Goal: Information Seeking & Learning: Compare options

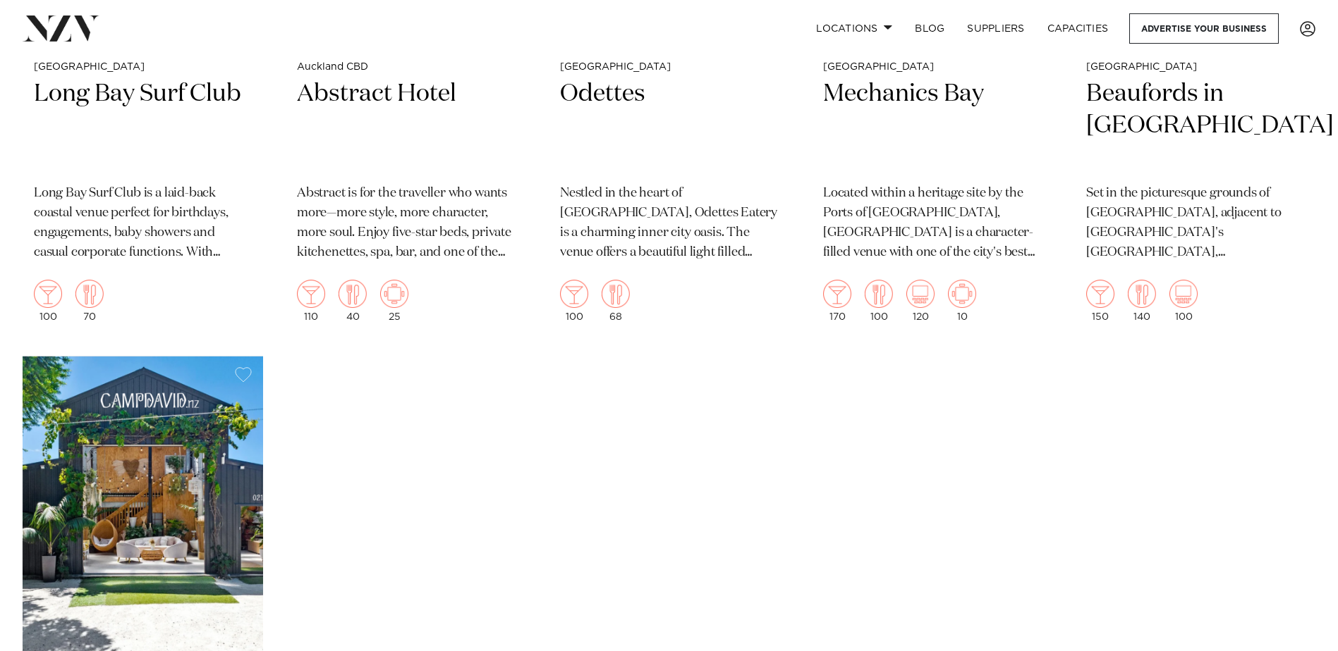
scroll to position [15159, 0]
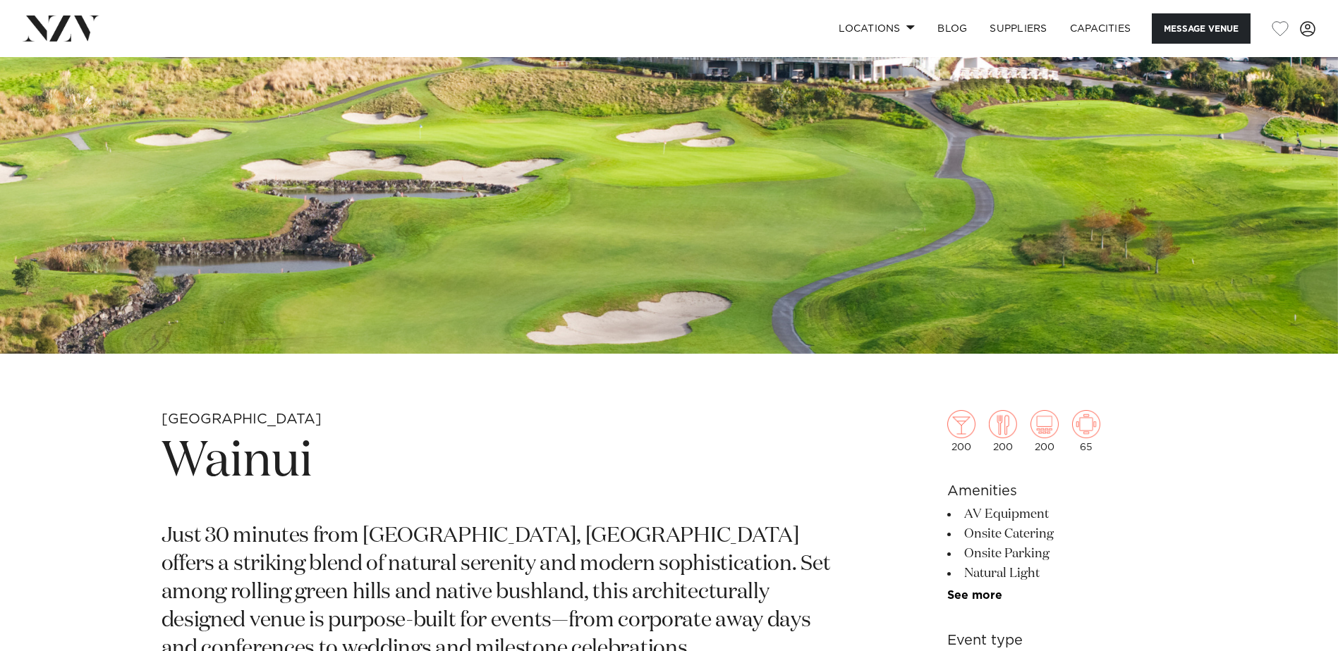
scroll to position [212, 0]
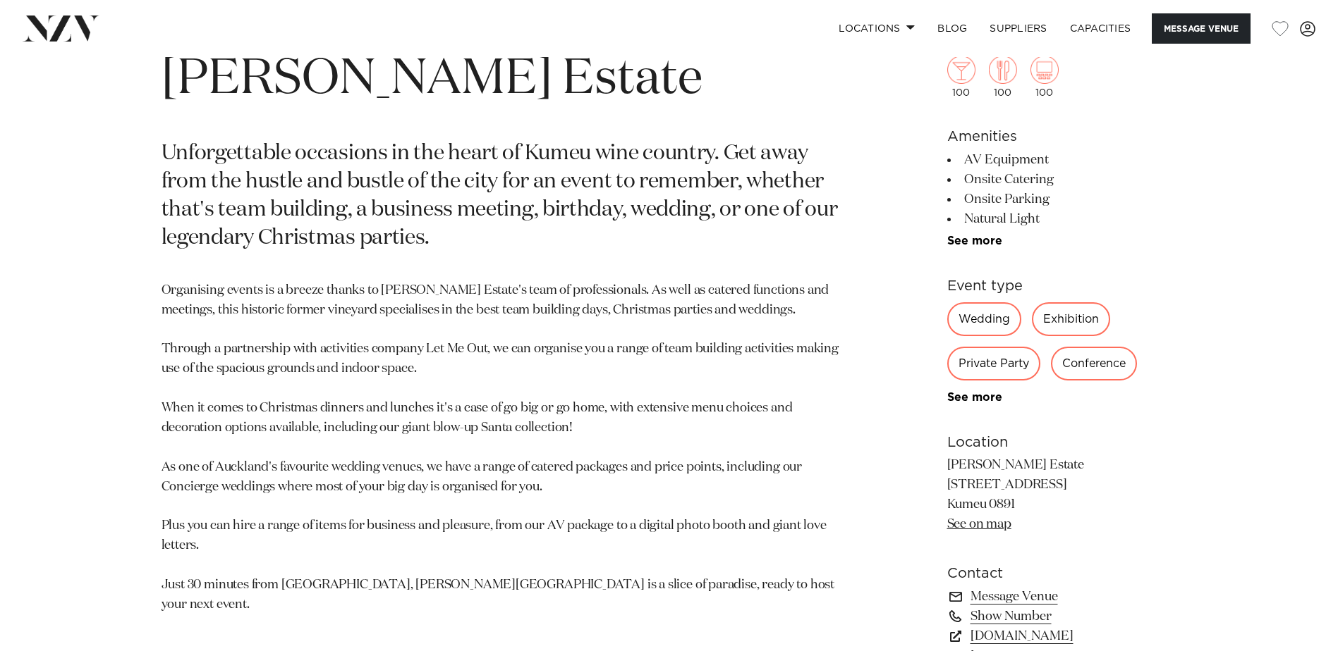
scroll to position [564, 0]
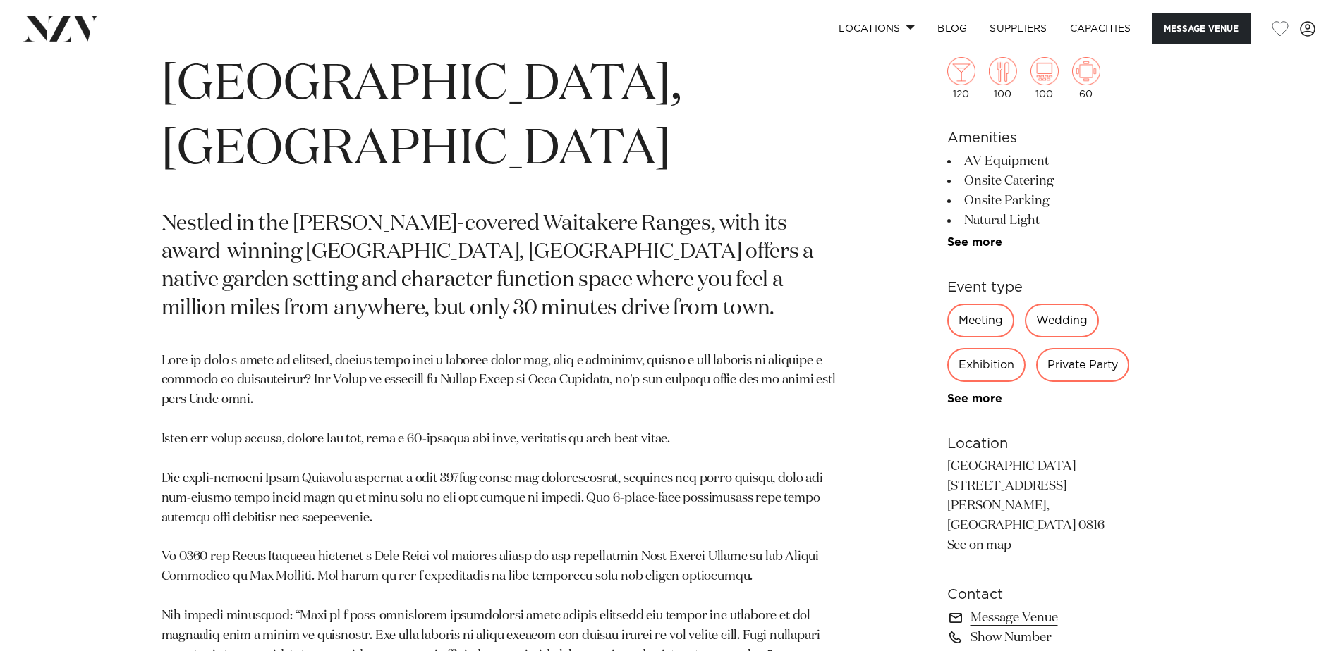
scroll to position [494, 0]
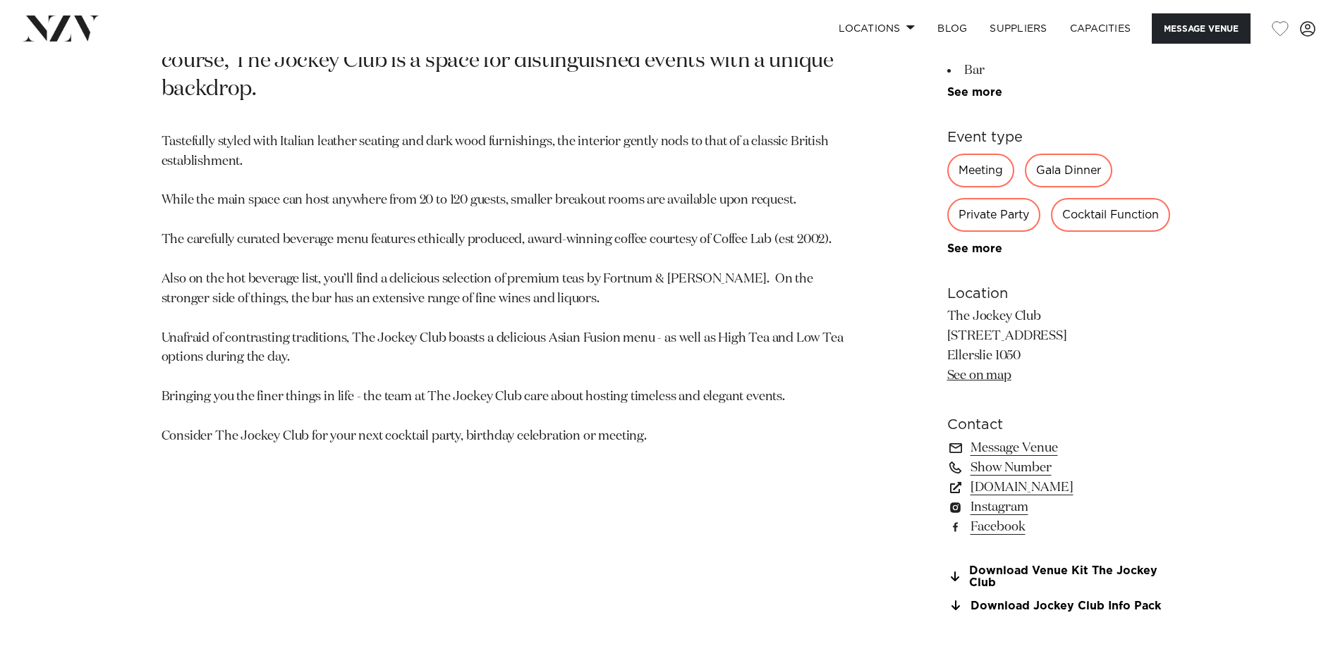
scroll to position [917, 0]
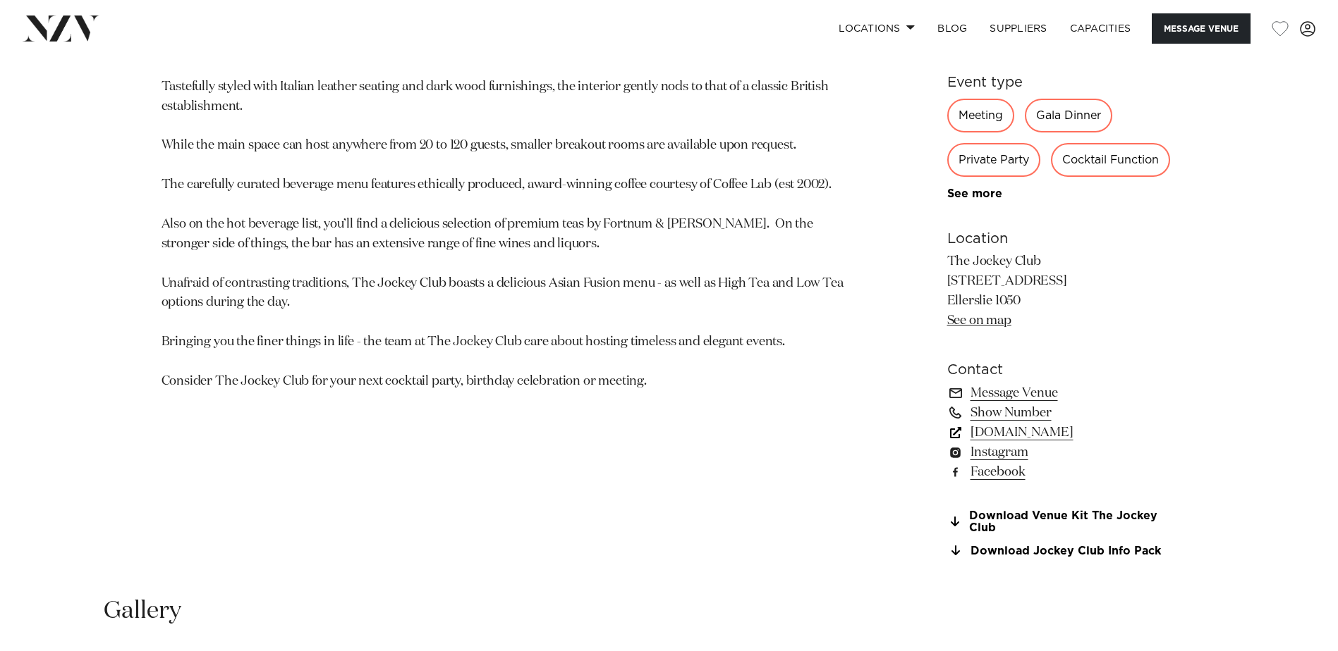
click at [1006, 431] on link "[DOMAIN_NAME]" at bounding box center [1062, 433] width 230 height 20
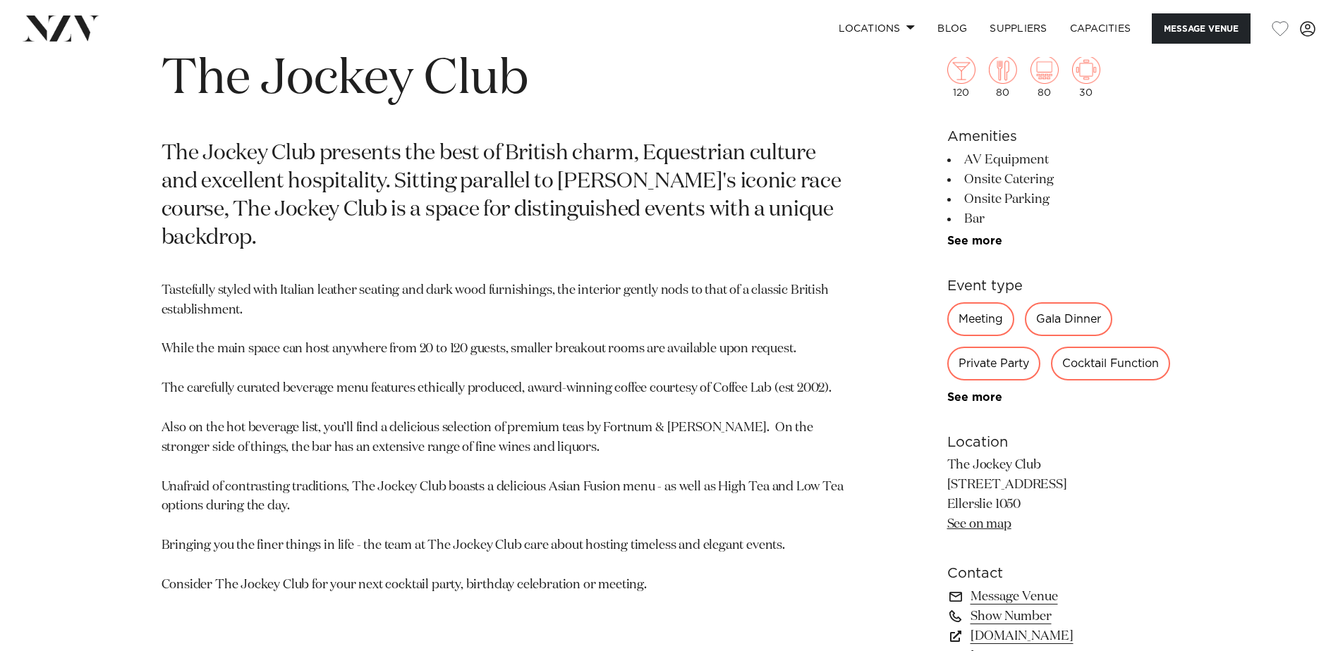
scroll to position [494, 0]
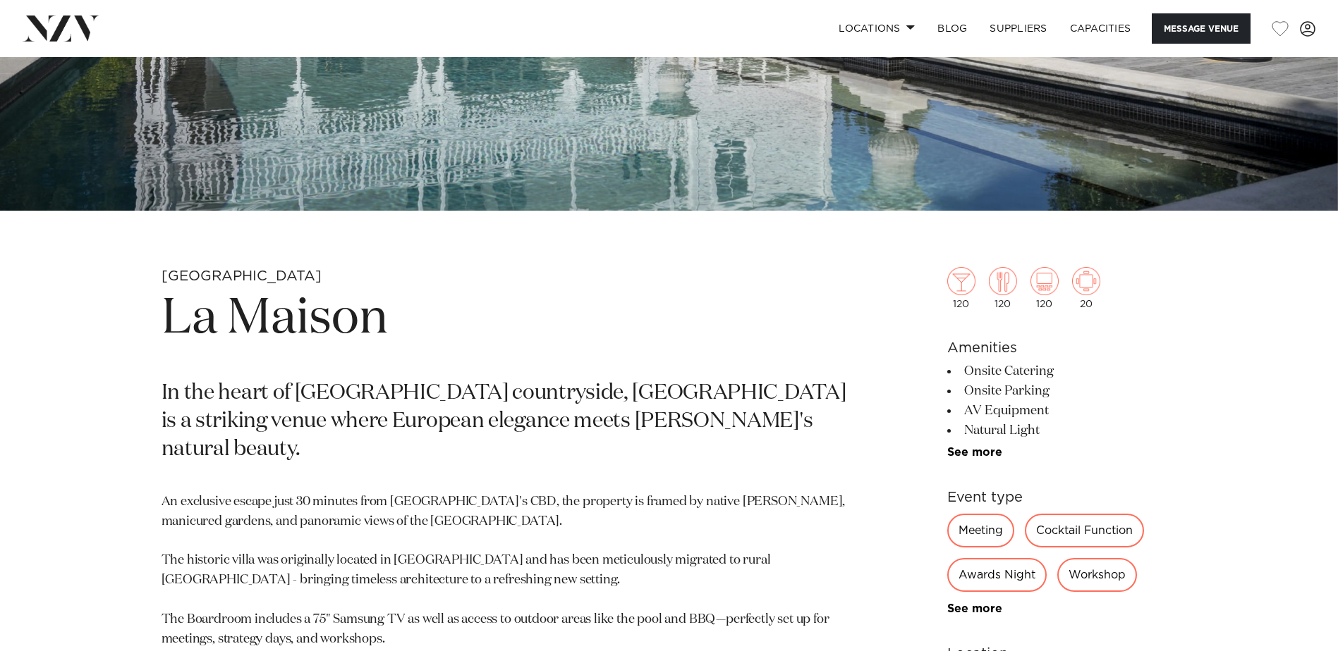
scroll to position [705, 0]
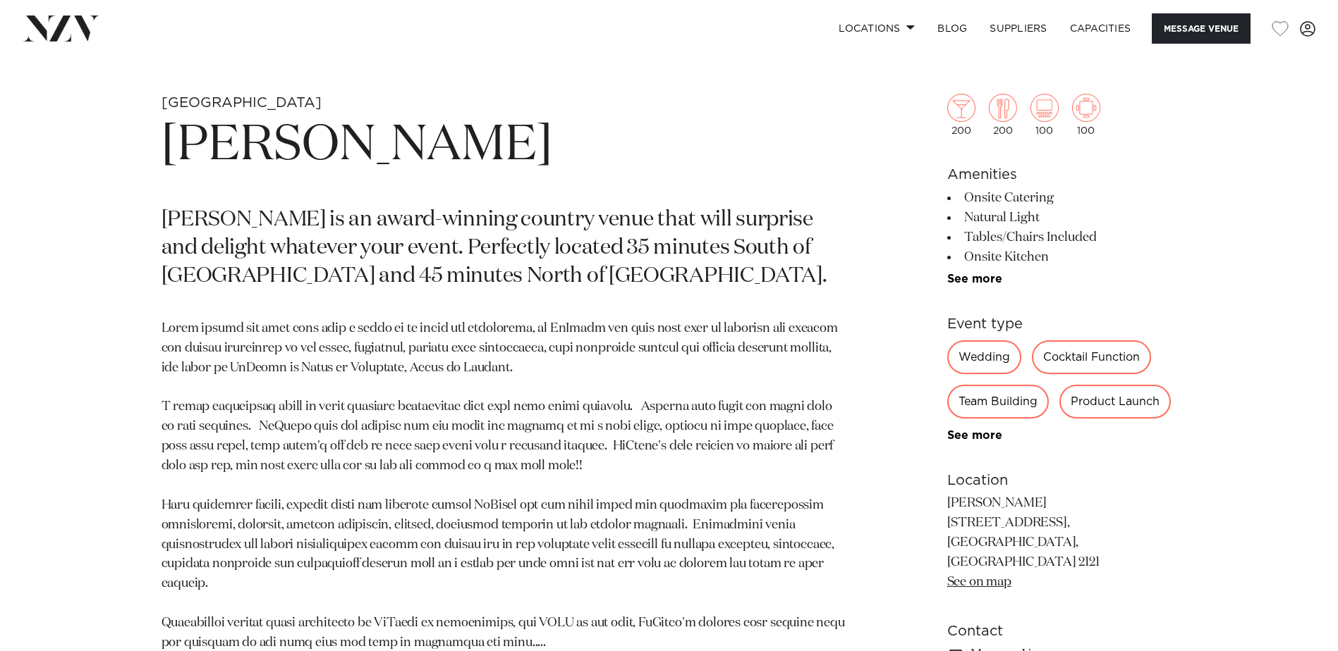
scroll to position [846, 0]
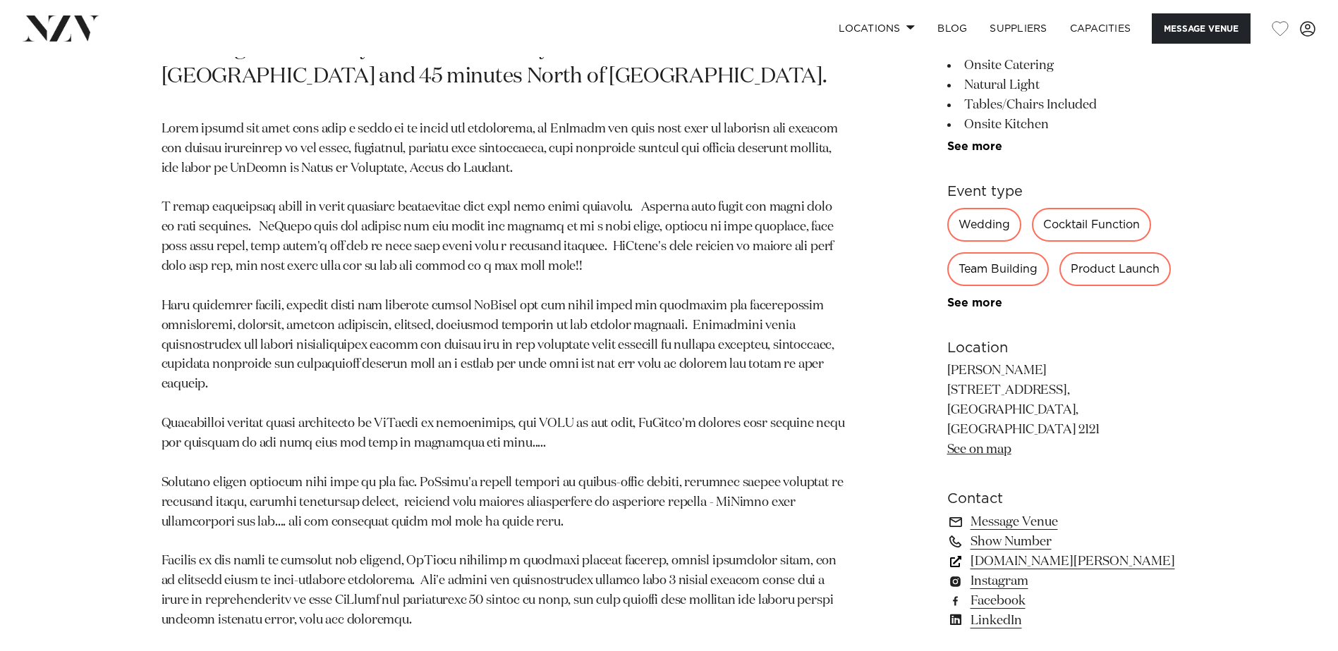
click at [1005, 557] on link "www.lavalla.co.nz" at bounding box center [1062, 562] width 230 height 20
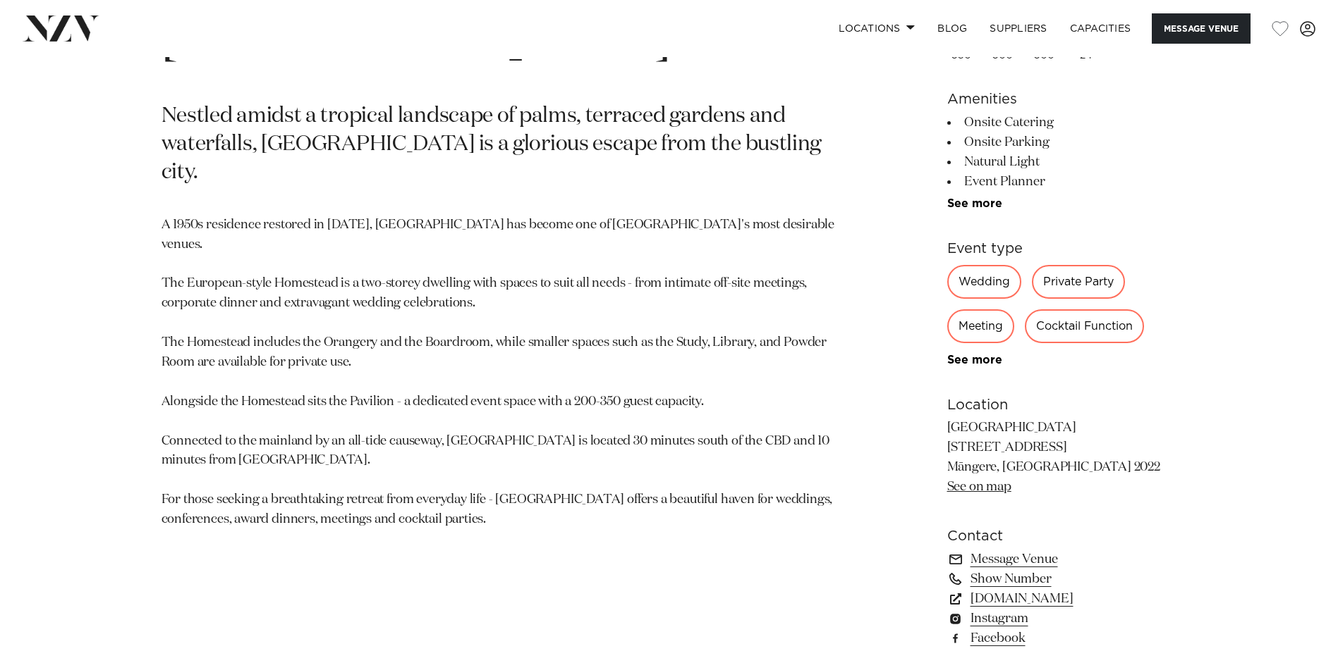
scroll to position [776, 0]
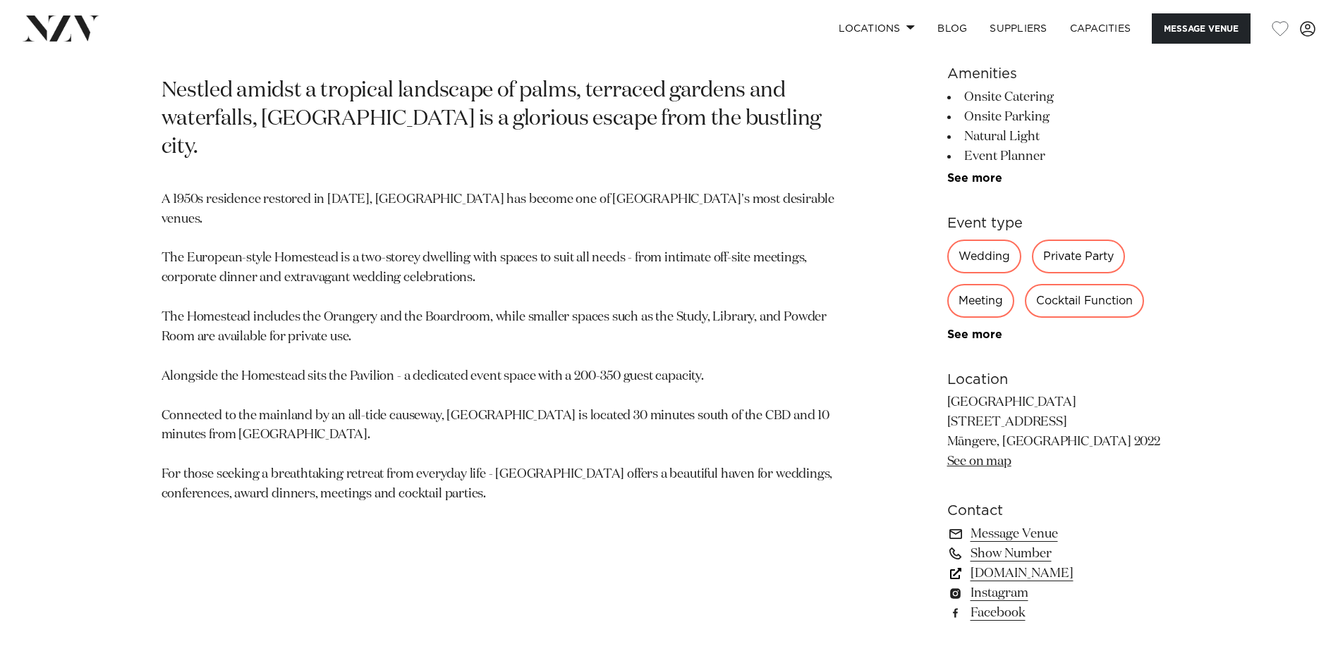
click at [1058, 576] on link "[DOMAIN_NAME]" at bounding box center [1062, 574] width 230 height 20
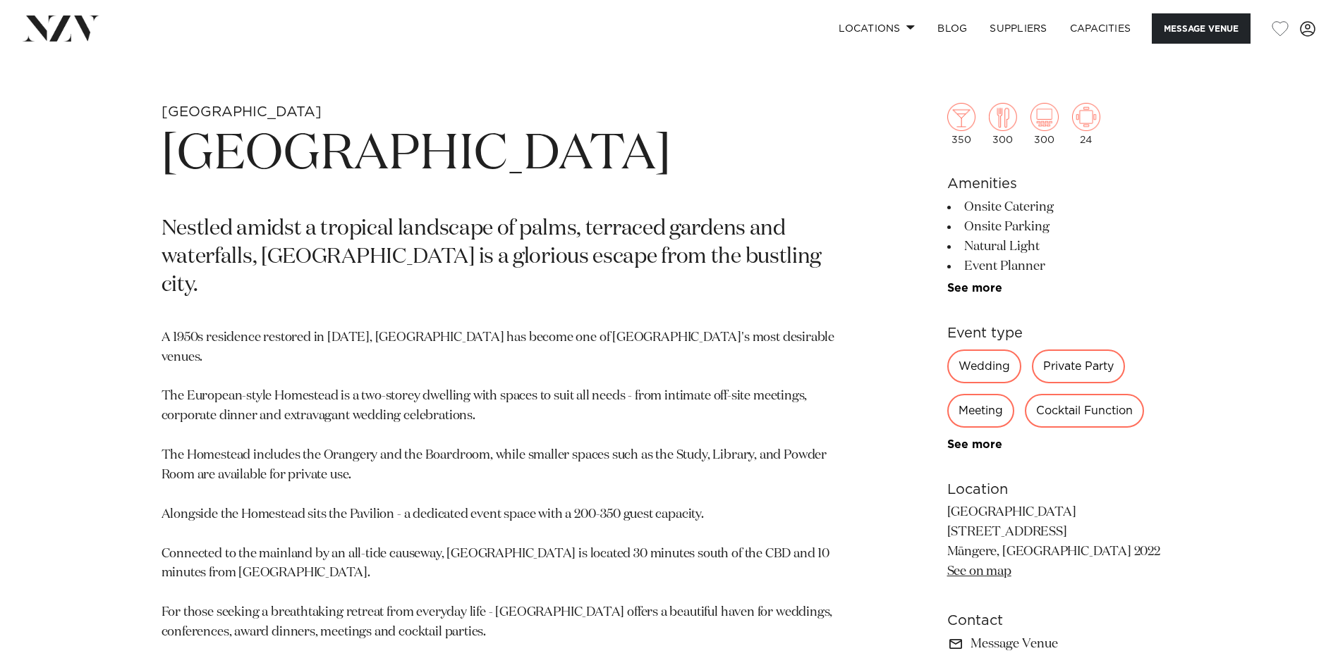
scroll to position [353, 0]
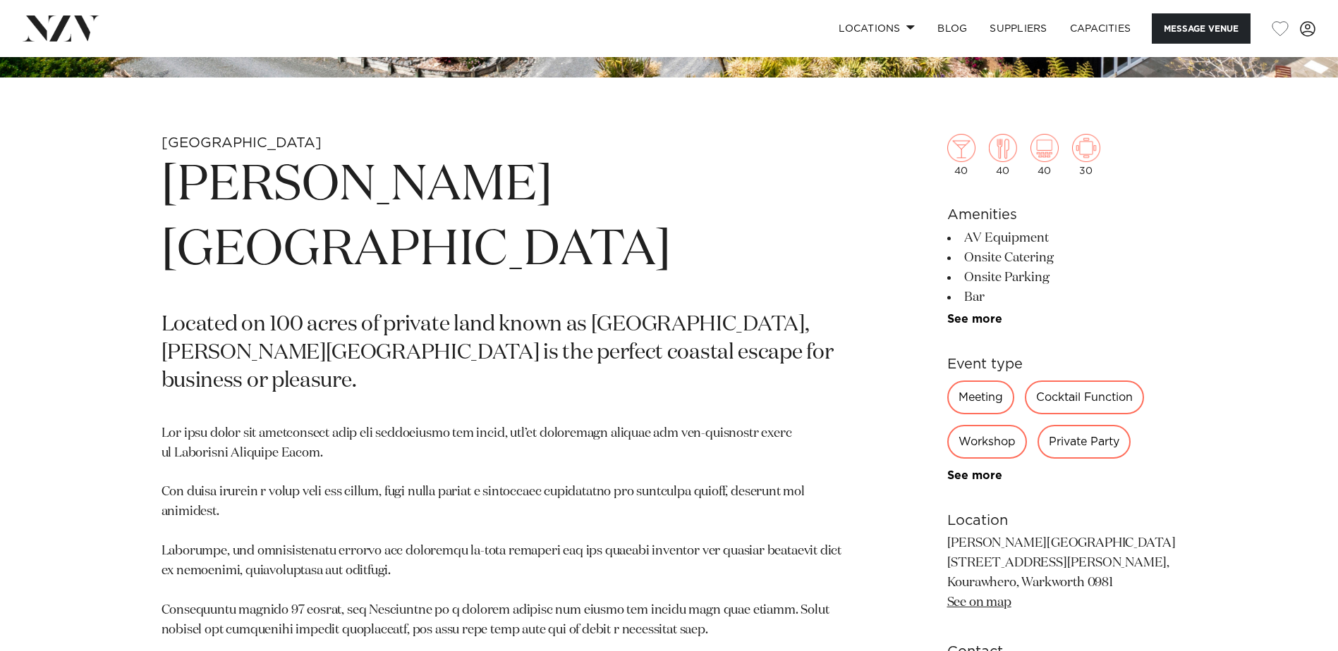
scroll to position [776, 0]
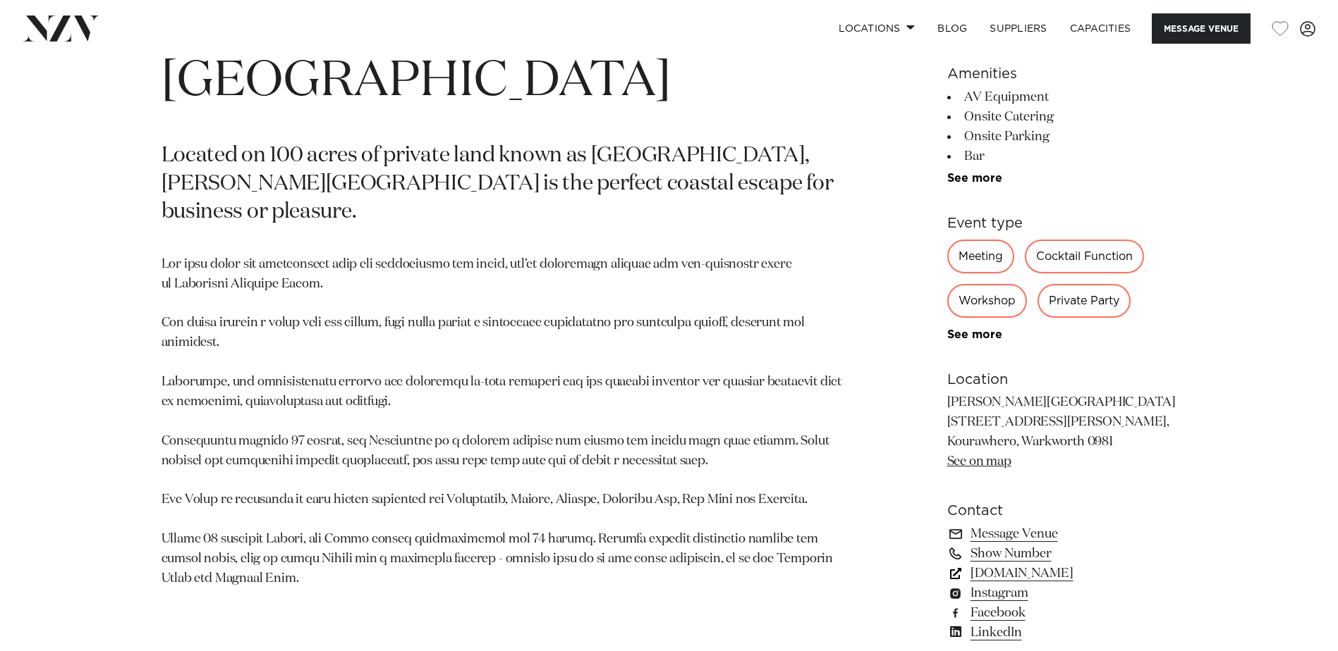
click at [1000, 575] on link "woodhouselodge.nz" at bounding box center [1062, 574] width 230 height 20
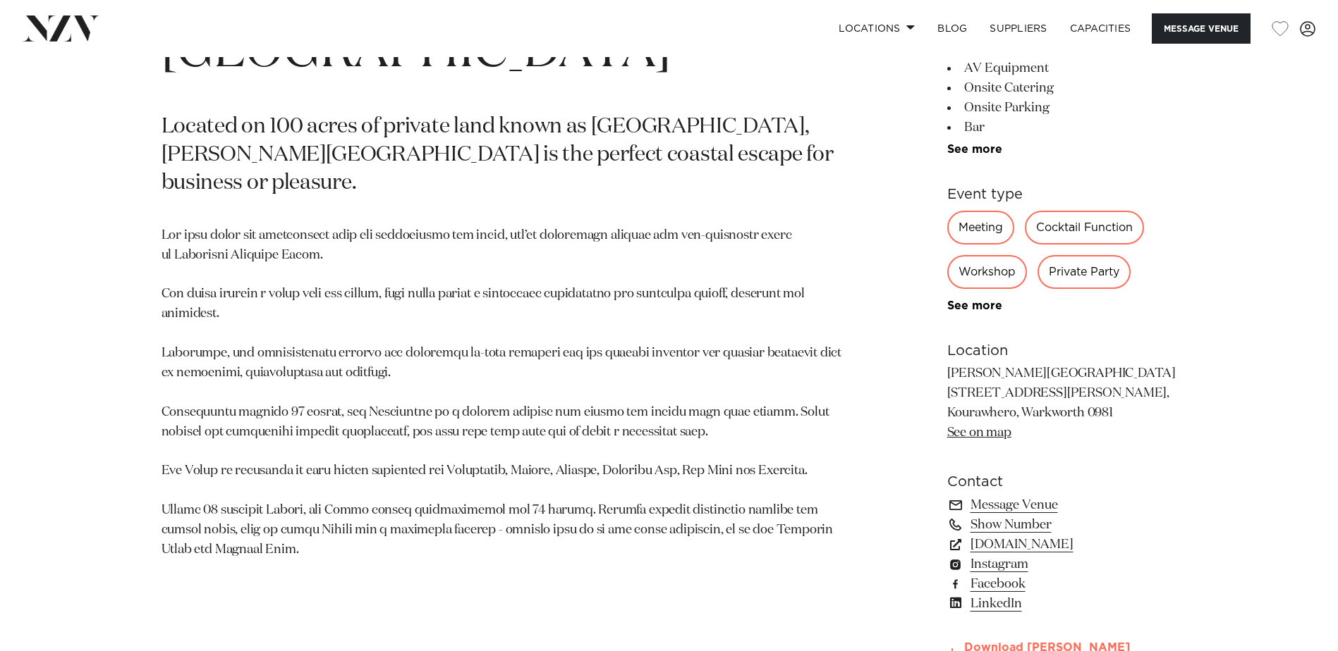
scroll to position [917, 0]
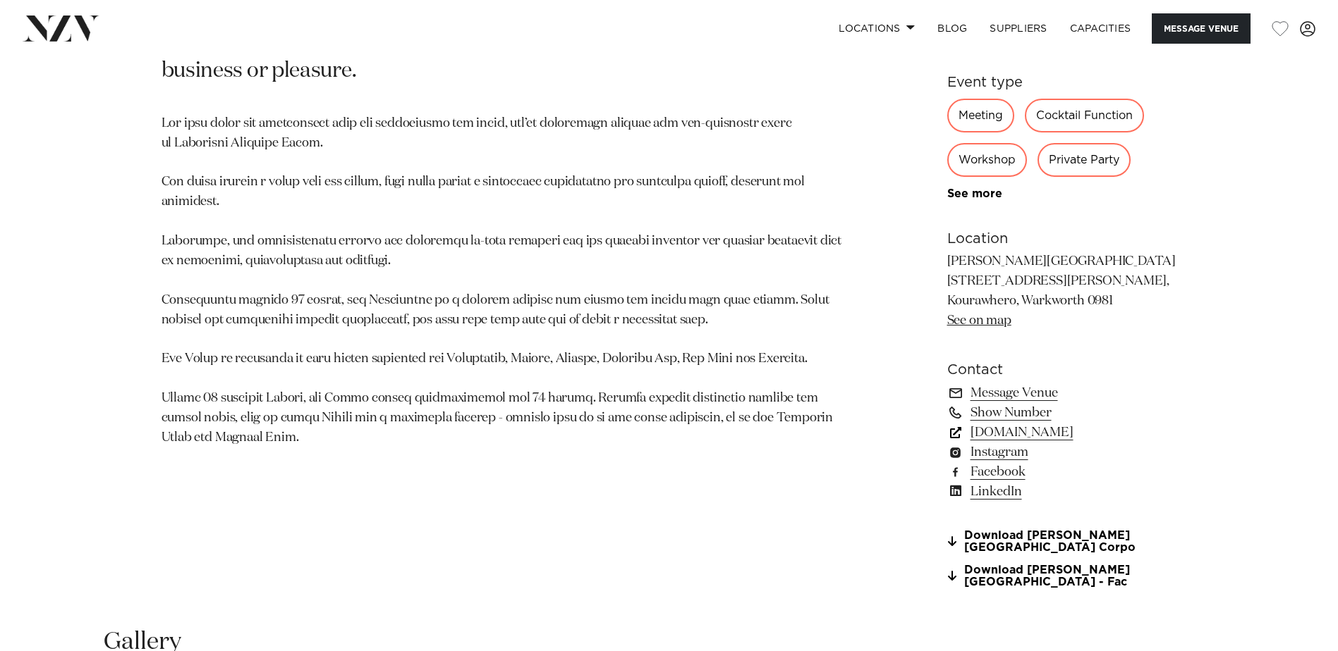
click at [1032, 435] on link "woodhouselodge.nz" at bounding box center [1062, 433] width 230 height 20
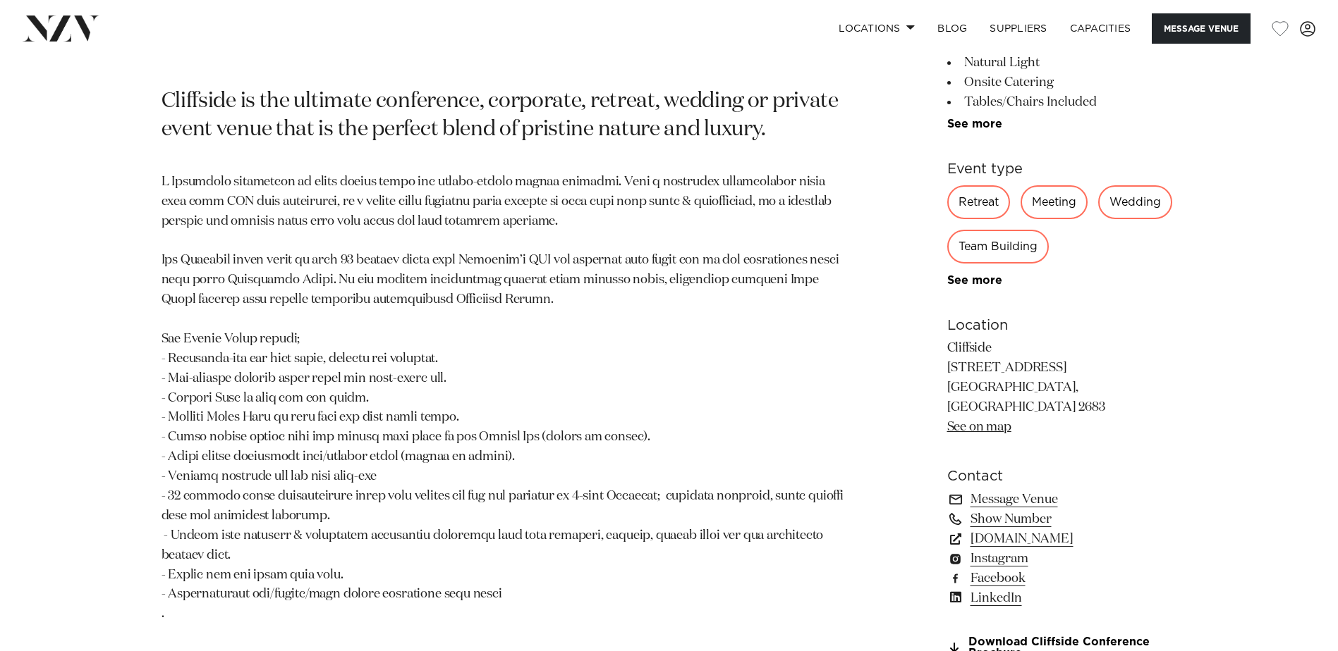
scroll to position [846, 0]
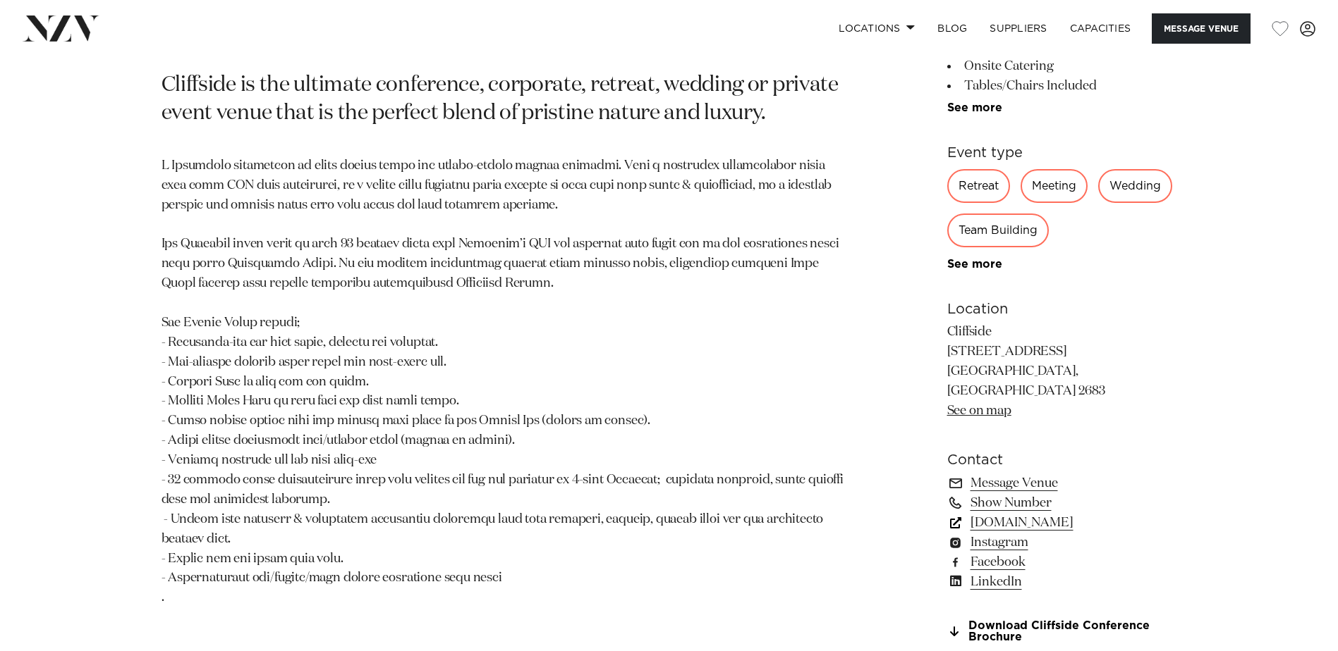
click at [1038, 513] on link "[DOMAIN_NAME]" at bounding box center [1062, 523] width 230 height 20
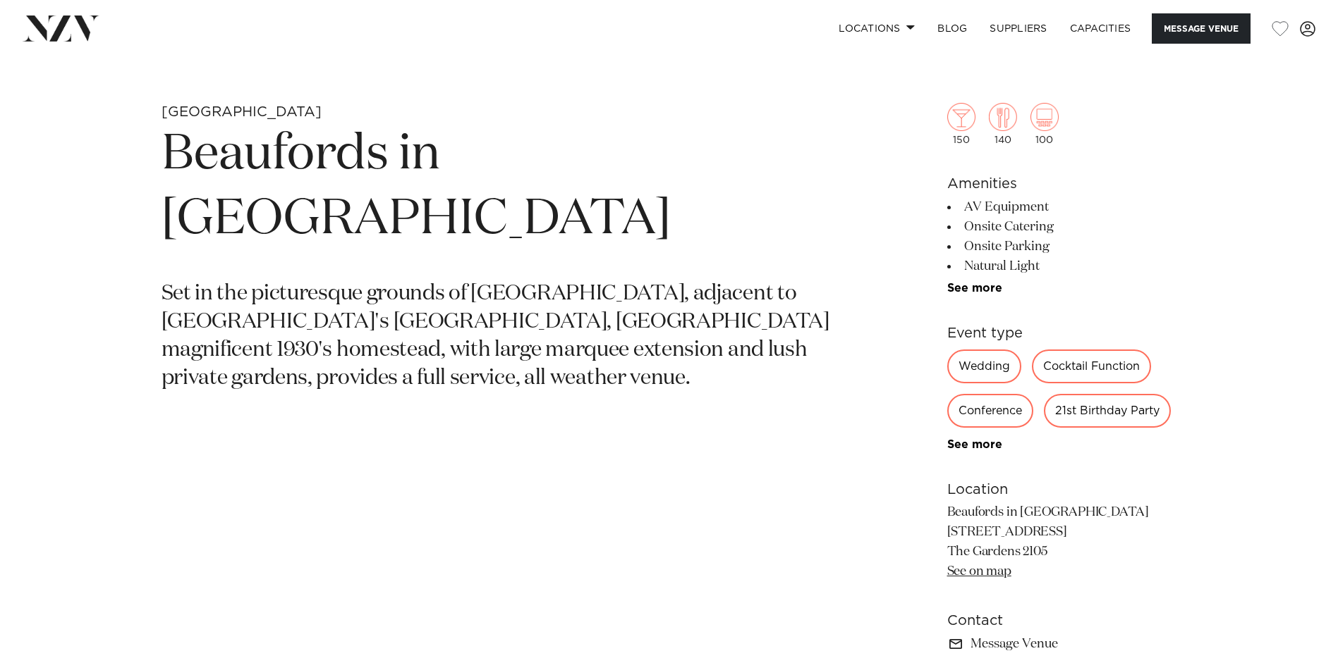
scroll to position [776, 0]
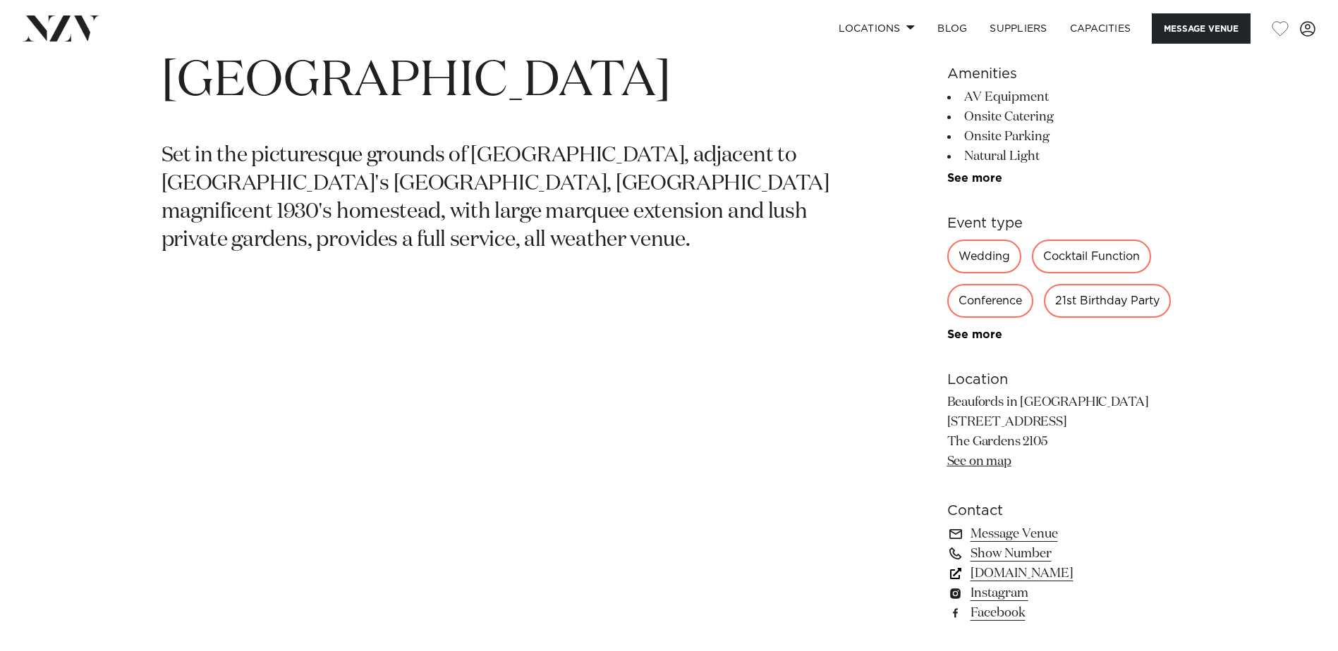
click at [1048, 575] on link "www.beaufords.co.nz" at bounding box center [1062, 574] width 230 height 20
